Goal: Navigation & Orientation: Find specific page/section

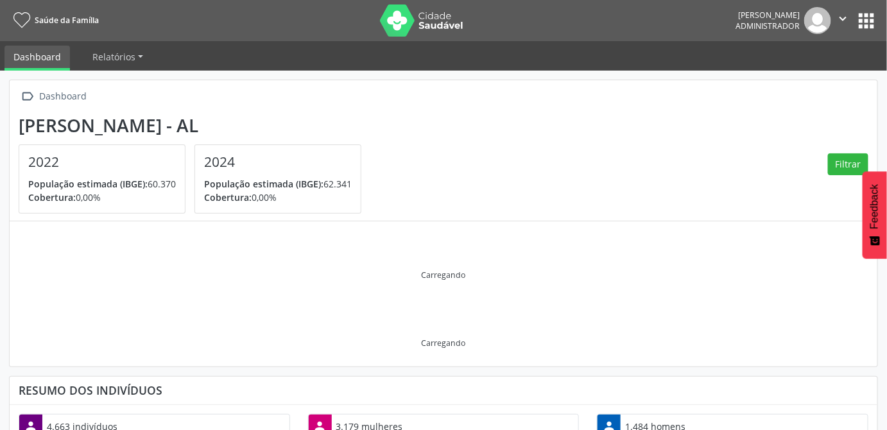
scroll to position [211, 289]
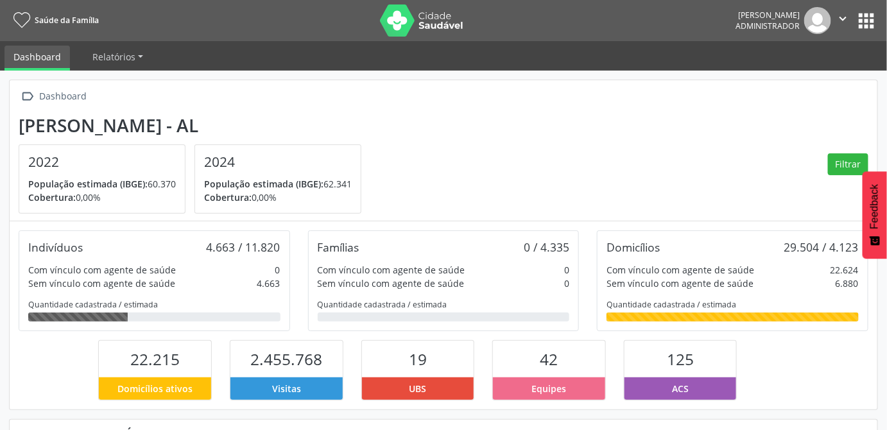
click at [862, 24] on button "apps" at bounding box center [866, 21] width 22 height 22
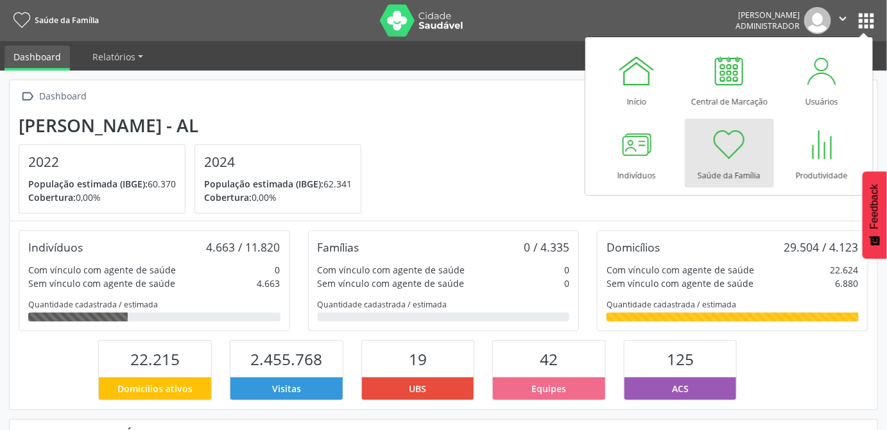
click at [460, 194] on section "[PERSON_NAME] - AL 2022 População estimada (IBGE): 60.370 Cobertura: 0,00% 2024…" at bounding box center [443, 164] width 849 height 99
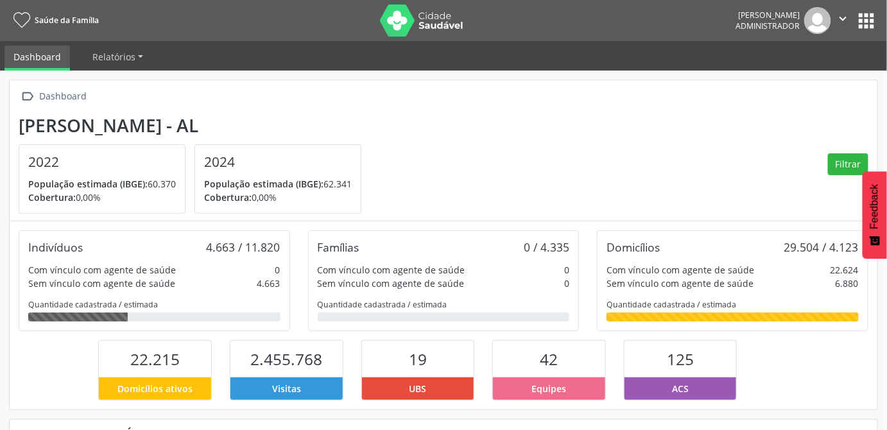
click at [735, 127] on section "[PERSON_NAME] - AL 2022 População estimada (IBGE): 60.370 Cobertura: 0,00% 2024…" at bounding box center [443, 164] width 849 height 99
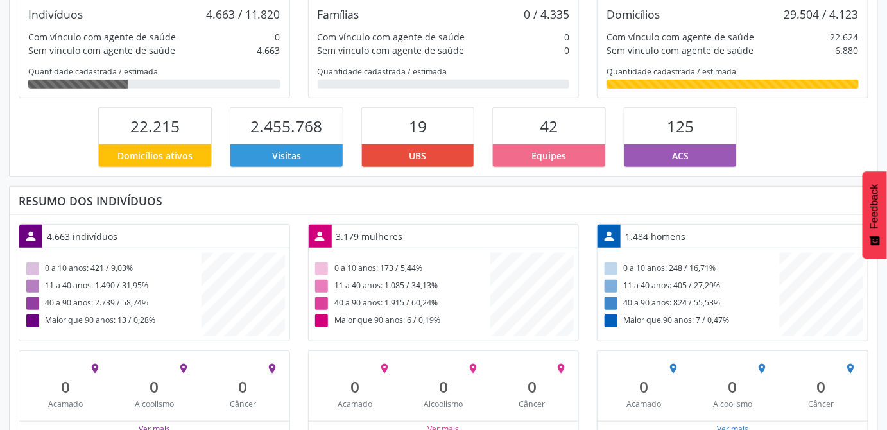
scroll to position [0, 0]
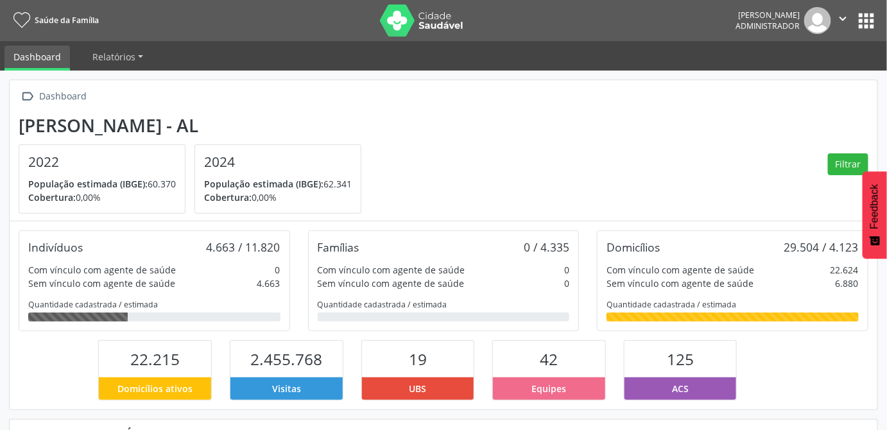
click at [843, 19] on icon "" at bounding box center [843, 19] width 14 height 14
click at [796, 79] on link "Sair" at bounding box center [810, 78] width 89 height 18
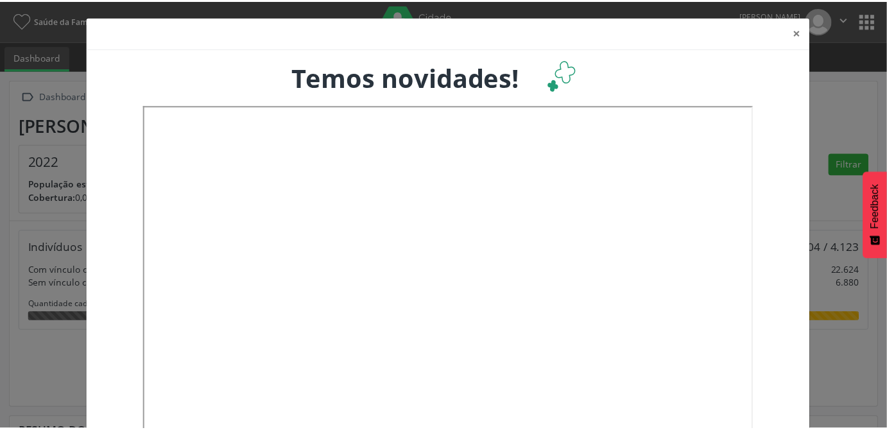
scroll to position [211, 293]
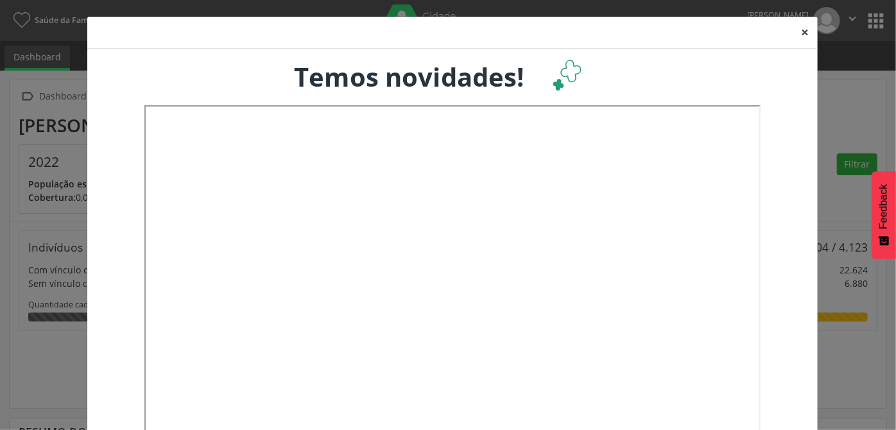
click at [801, 30] on button "×" at bounding box center [805, 32] width 26 height 31
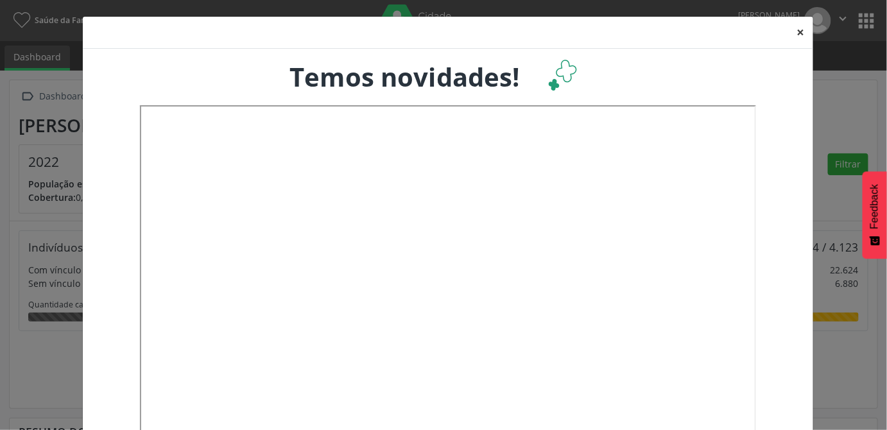
scroll to position [641341, 641264]
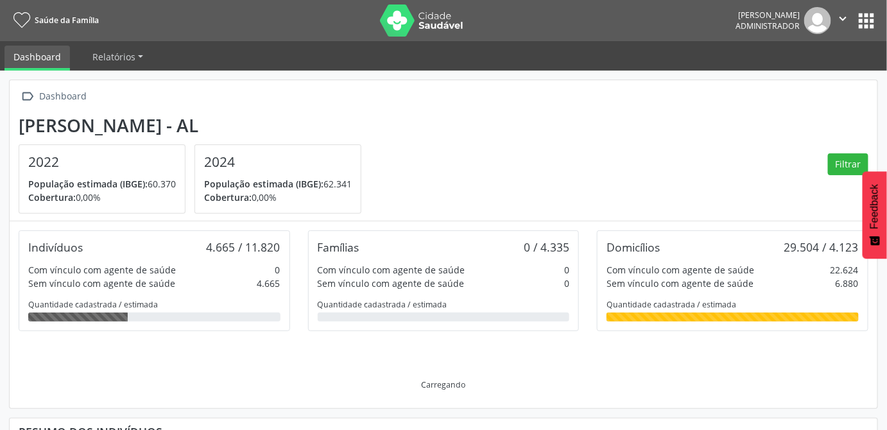
click at [725, 117] on section "[PERSON_NAME] - AL 2022 População estimada (IBGE): 60.370 Cobertura: 0,00% 2024…" at bounding box center [443, 164] width 849 height 99
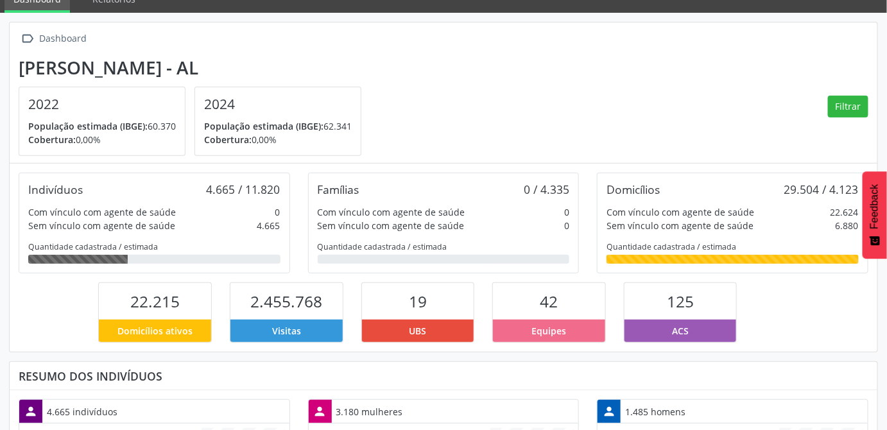
scroll to position [0, 0]
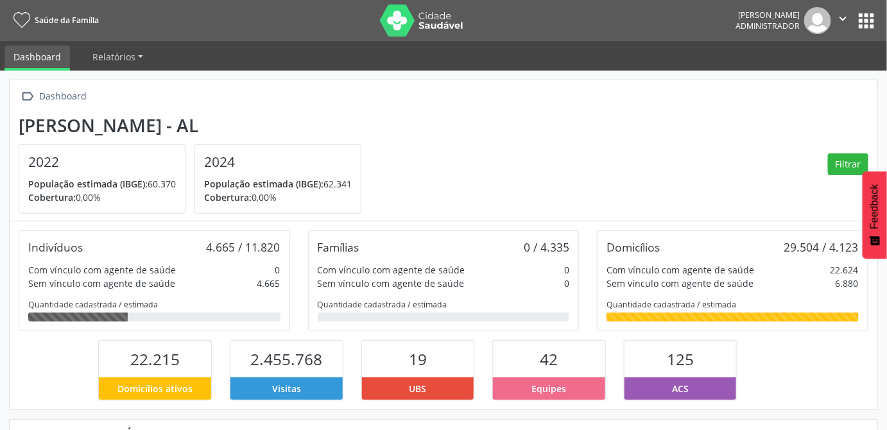
click at [758, 140] on section "[PERSON_NAME] - AL 2022 População estimada (IBGE): 60.370 Cobertura: 0,00% 2024…" at bounding box center [443, 164] width 849 height 99
click at [874, 27] on button "apps" at bounding box center [866, 21] width 22 height 22
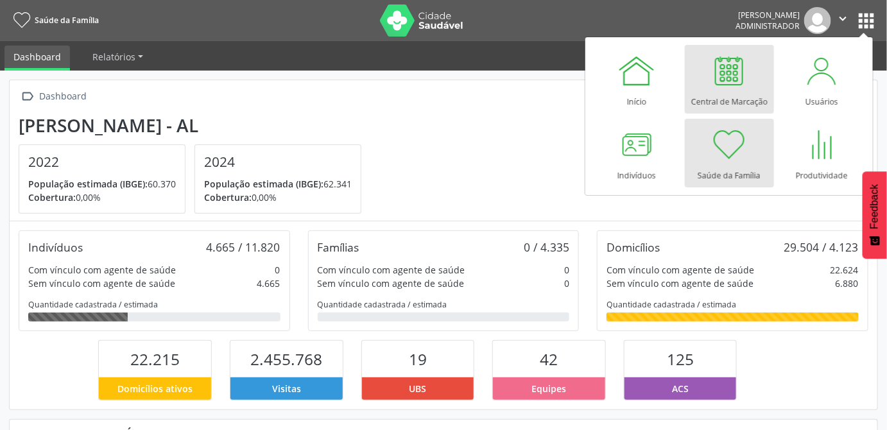
click at [743, 87] on div at bounding box center [729, 70] width 38 height 38
